Goal: Book appointment/travel/reservation

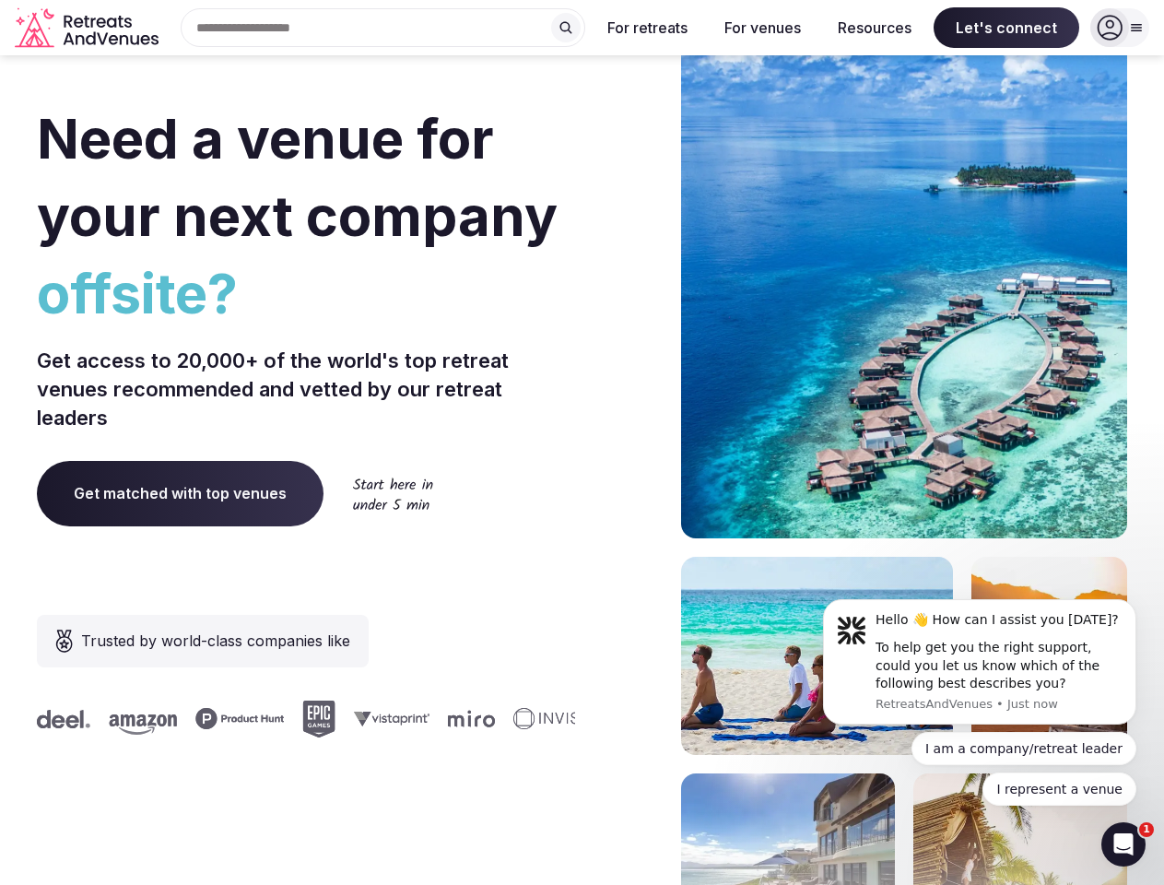
click at [581, 442] on div "Need a venue for your next company offsite? Get access to 20,000+ of the world'…" at bounding box center [582, 551] width 1090 height 1110
click at [383, 28] on div "Search Popular Destinations [GEOGRAPHIC_DATA], [GEOGRAPHIC_DATA] [GEOGRAPHIC_DA…" at bounding box center [375, 27] width 419 height 39
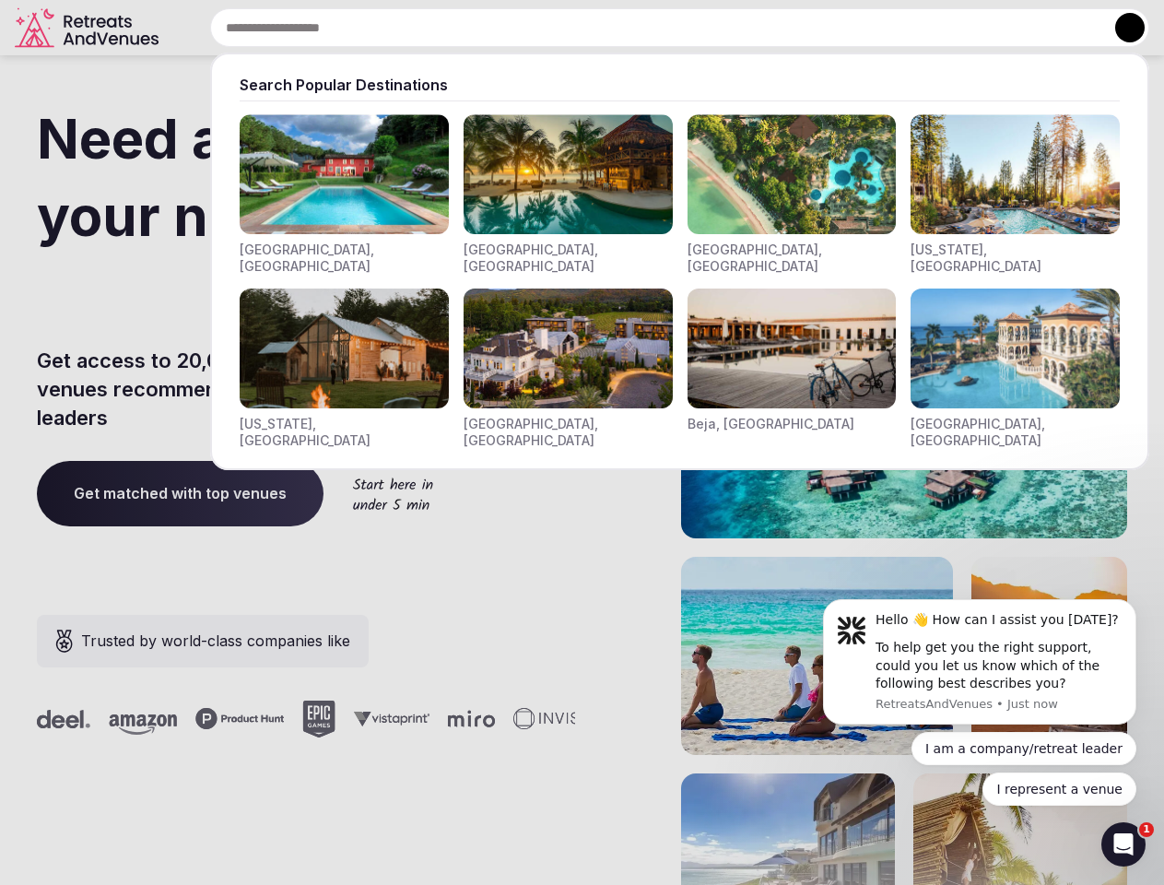
click at [566, 28] on input "text" at bounding box center [679, 27] width 939 height 39
click at [648, 28] on input "text" at bounding box center [679, 27] width 939 height 39
click at [762, 28] on input "text" at bounding box center [679, 27] width 939 height 39
click at [875, 28] on input "text" at bounding box center [679, 27] width 939 height 39
click at [1006, 28] on input "text" at bounding box center [679, 27] width 939 height 39
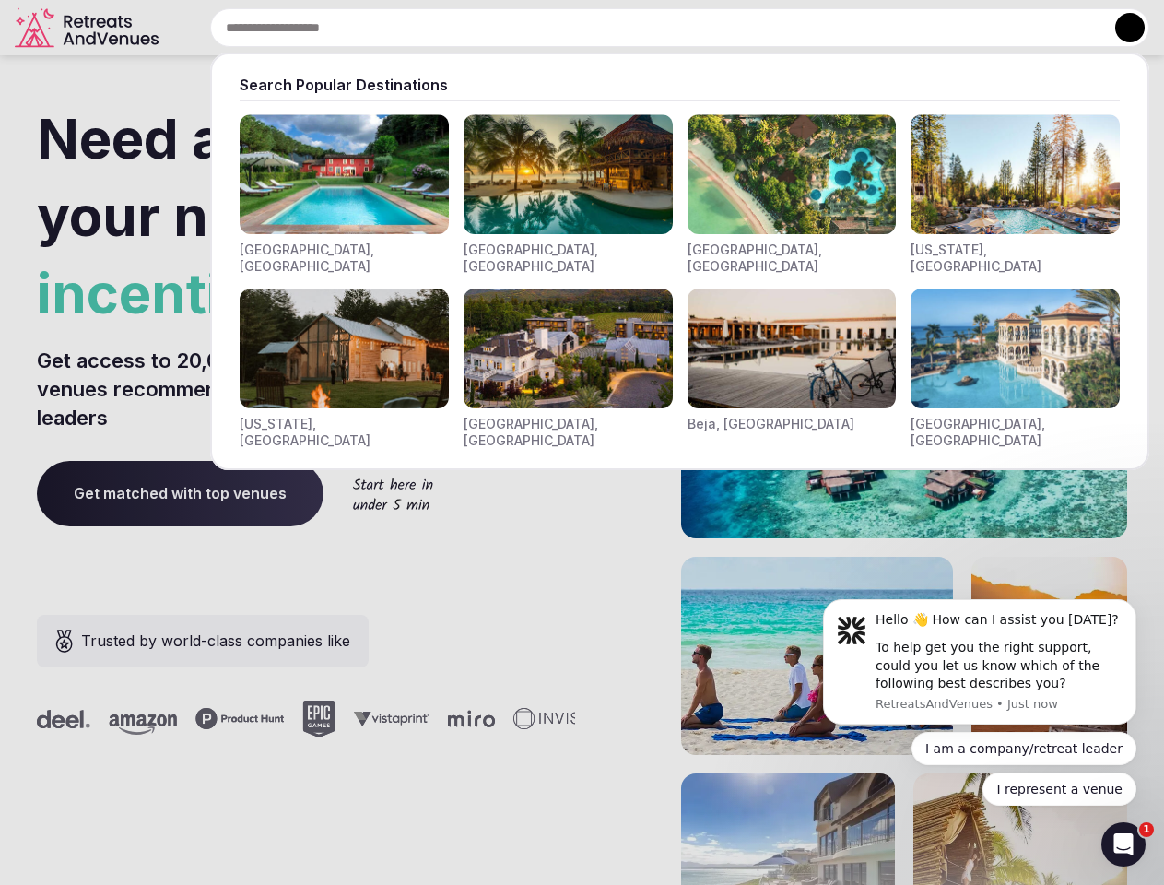
click at [1120, 28] on button at bounding box center [1129, 27] width 29 height 29
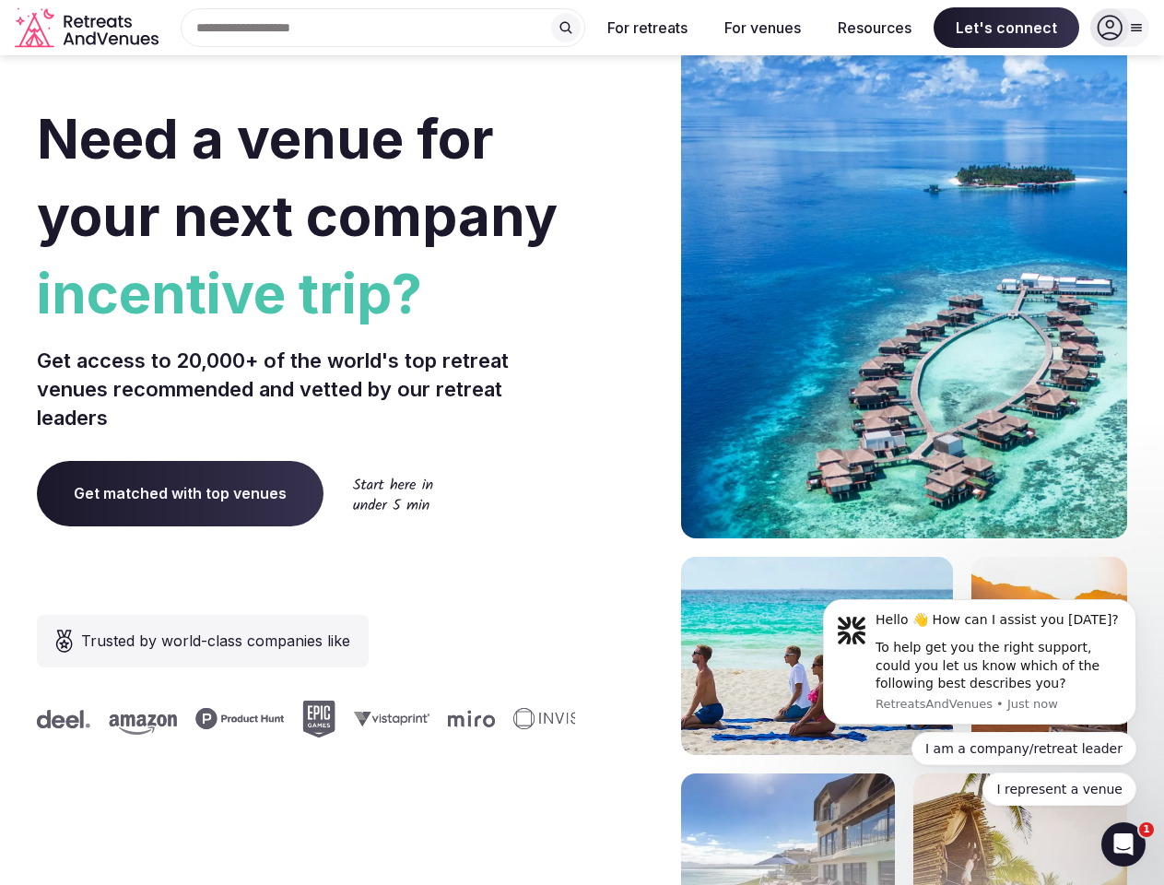
click at [980, 662] on div "To help get you the right support, could you let us know which of the following…" at bounding box center [998, 666] width 247 height 54
